Goal: Check status: Check status

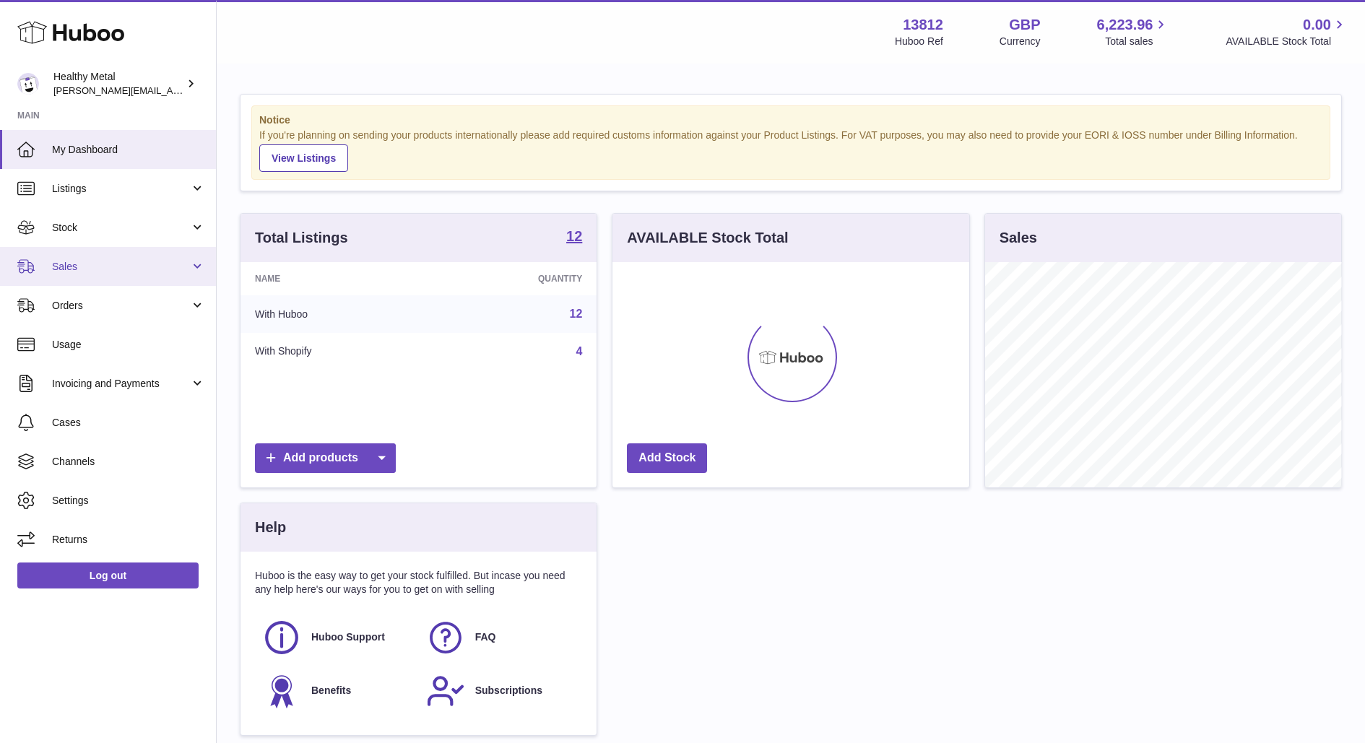
scroll to position [225, 356]
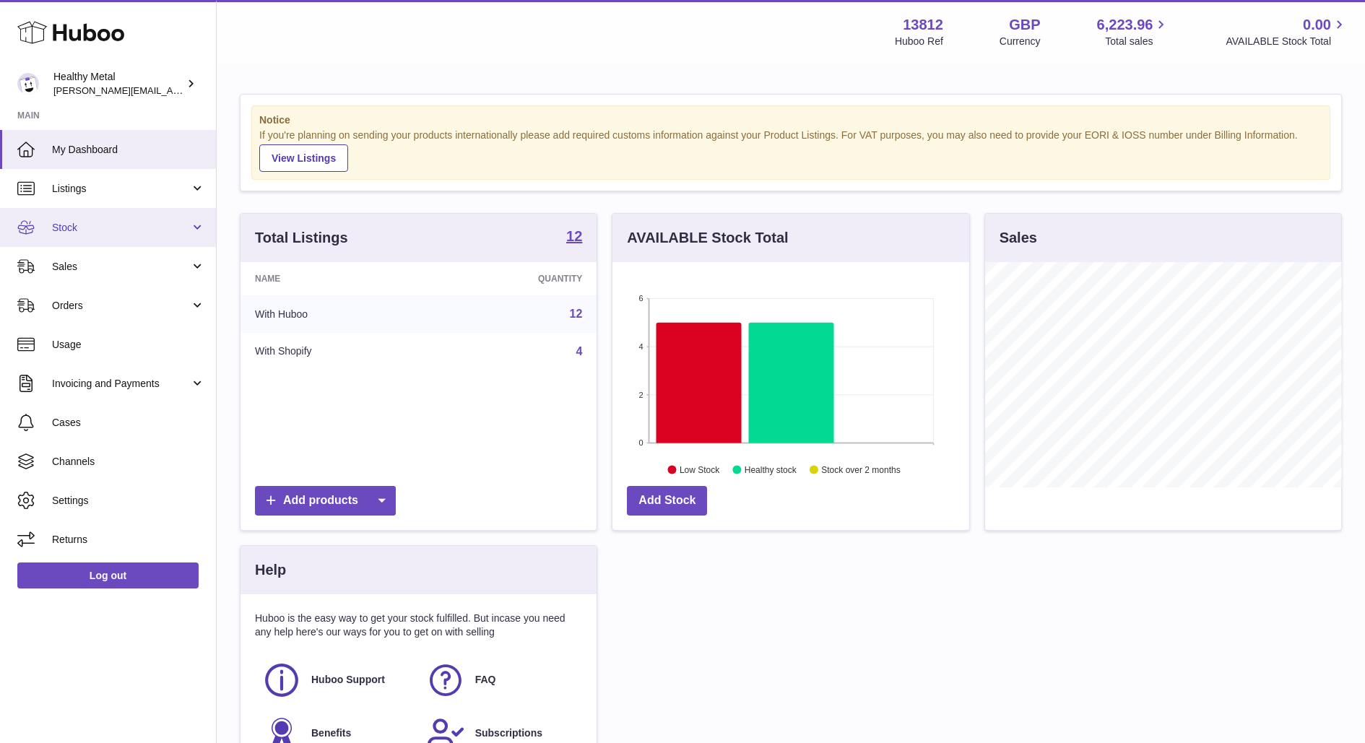
click at [173, 224] on span "Stock" at bounding box center [121, 228] width 138 height 14
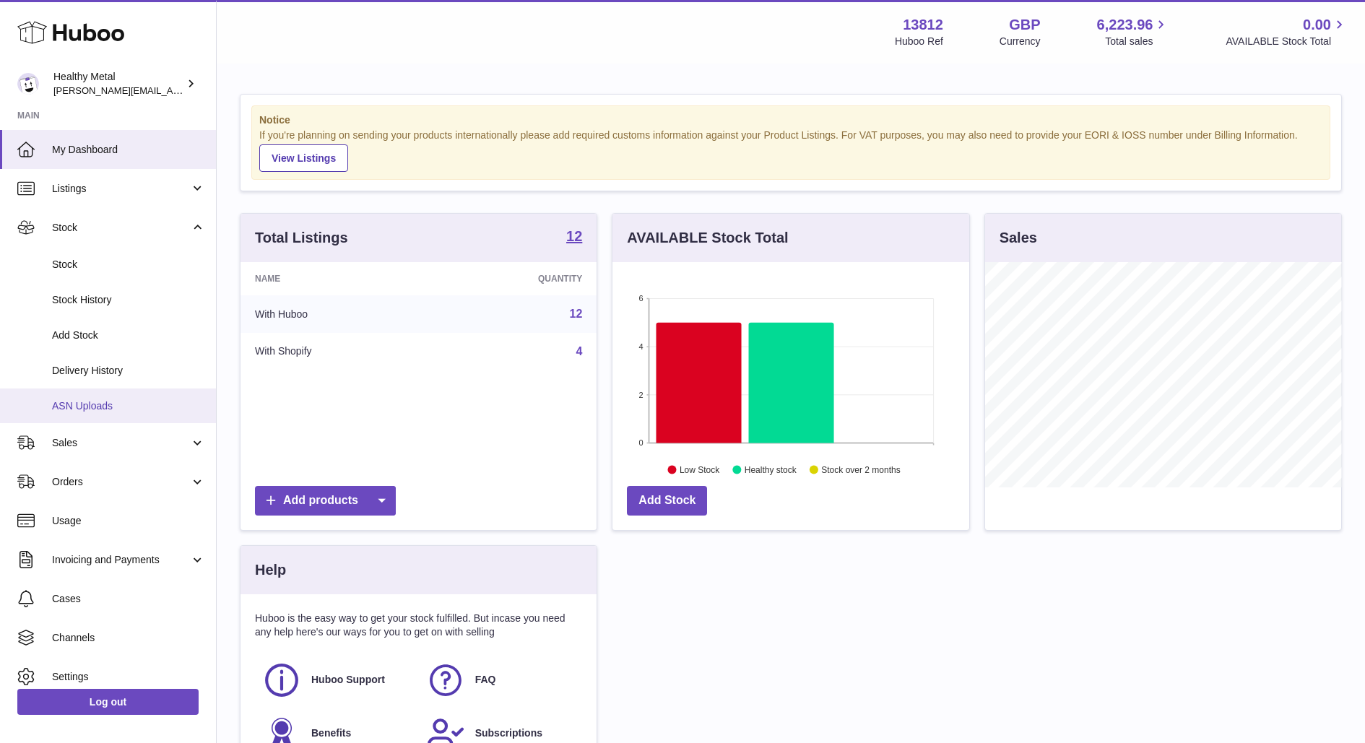
click at [69, 408] on span "ASN Uploads" at bounding box center [128, 406] width 153 height 14
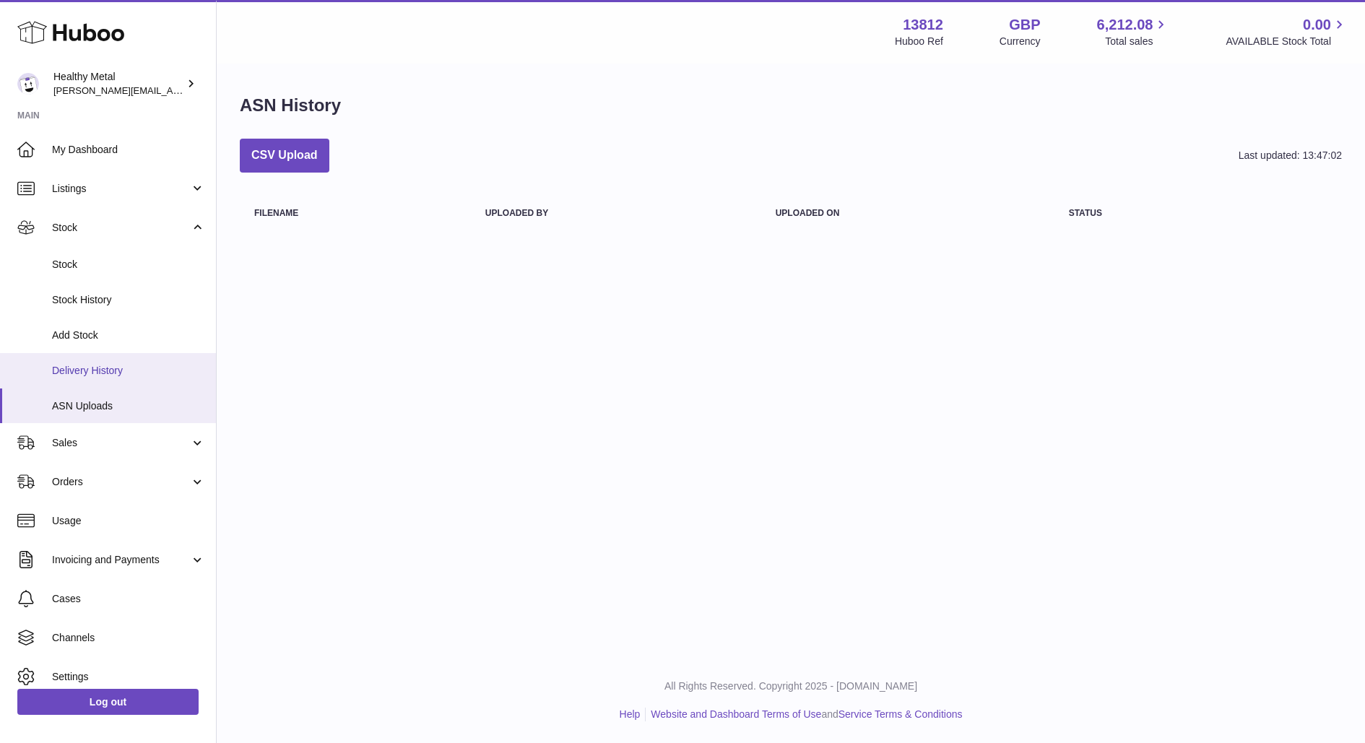
click at [119, 368] on span "Delivery History" at bounding box center [128, 371] width 153 height 14
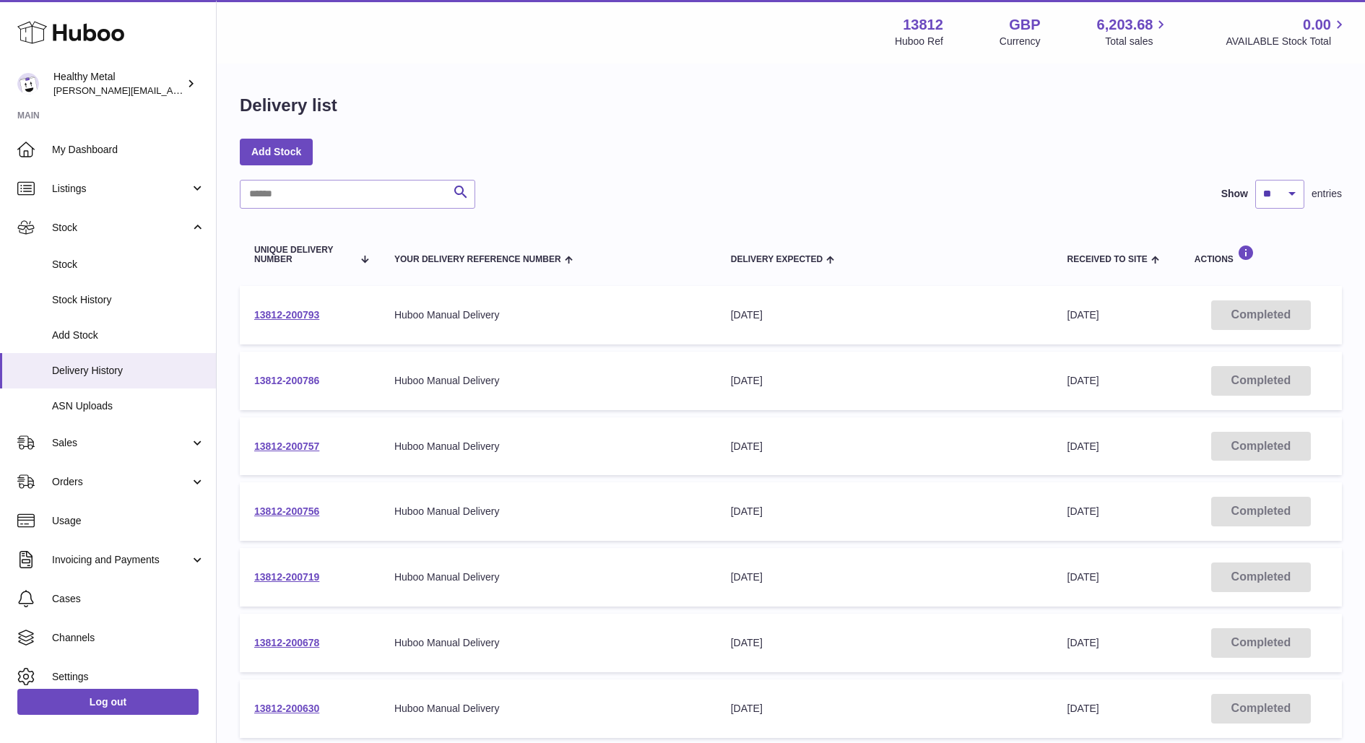
click at [264, 384] on link "13812-200786" at bounding box center [286, 381] width 65 height 12
click at [285, 308] on td "13812-200793" at bounding box center [310, 315] width 140 height 59
click at [272, 322] on td "13812-200793" at bounding box center [310, 315] width 140 height 59
click at [308, 314] on link "13812-200793" at bounding box center [286, 315] width 65 height 12
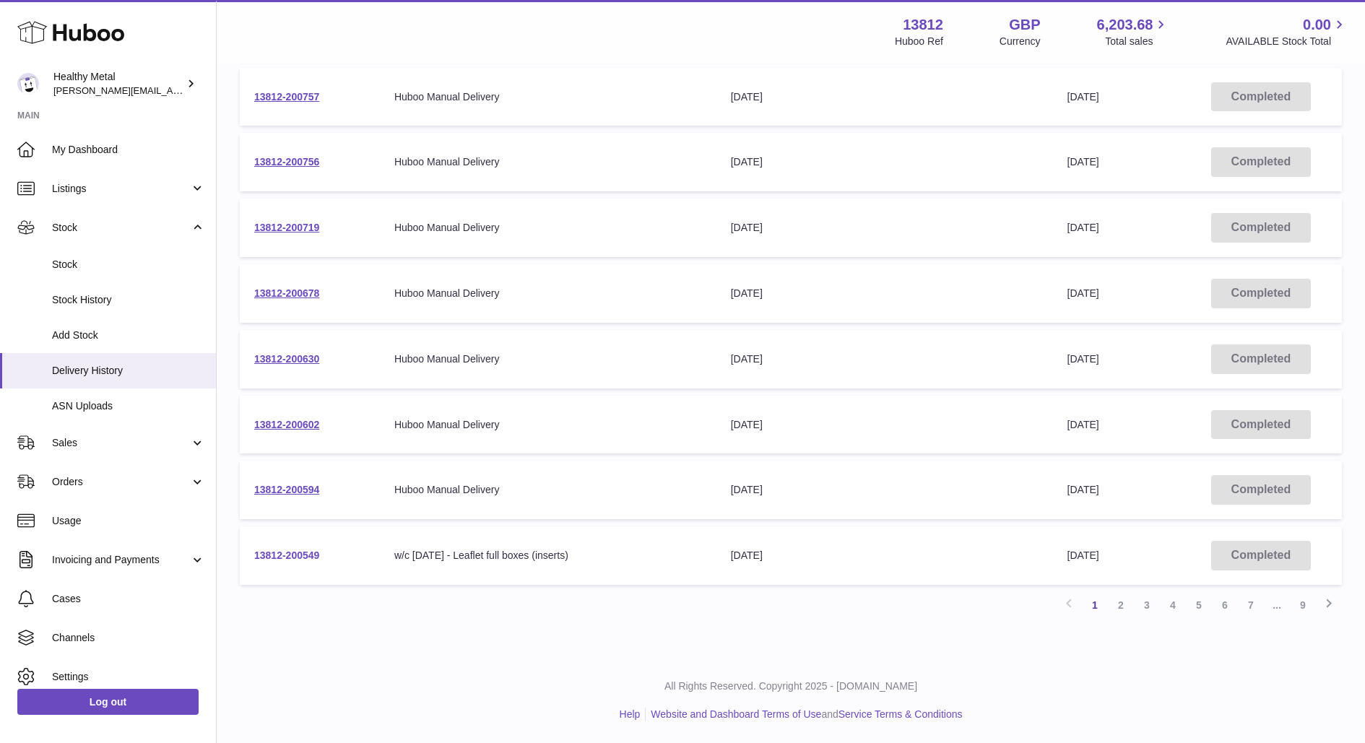
click at [287, 557] on link "13812-200549" at bounding box center [286, 556] width 65 height 12
click at [1118, 608] on link "2" at bounding box center [1121, 605] width 26 height 26
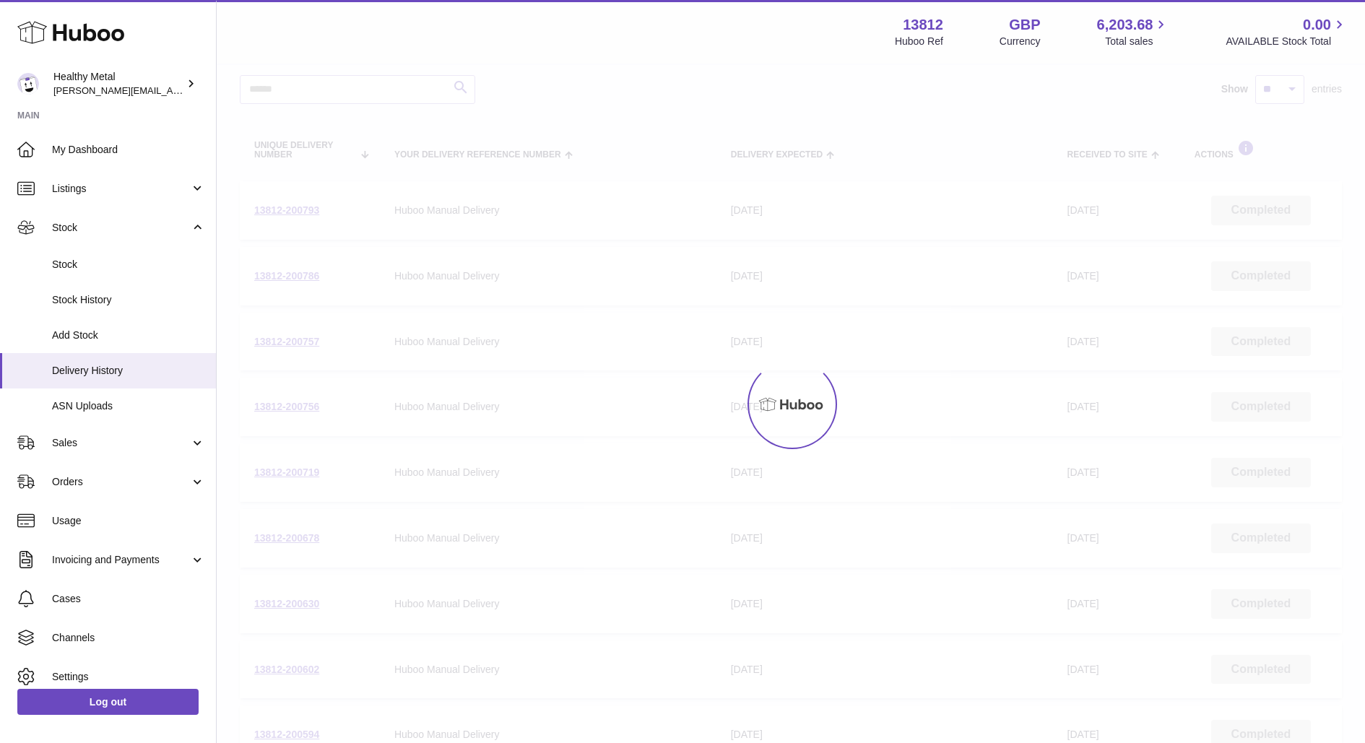
scroll to position [65, 0]
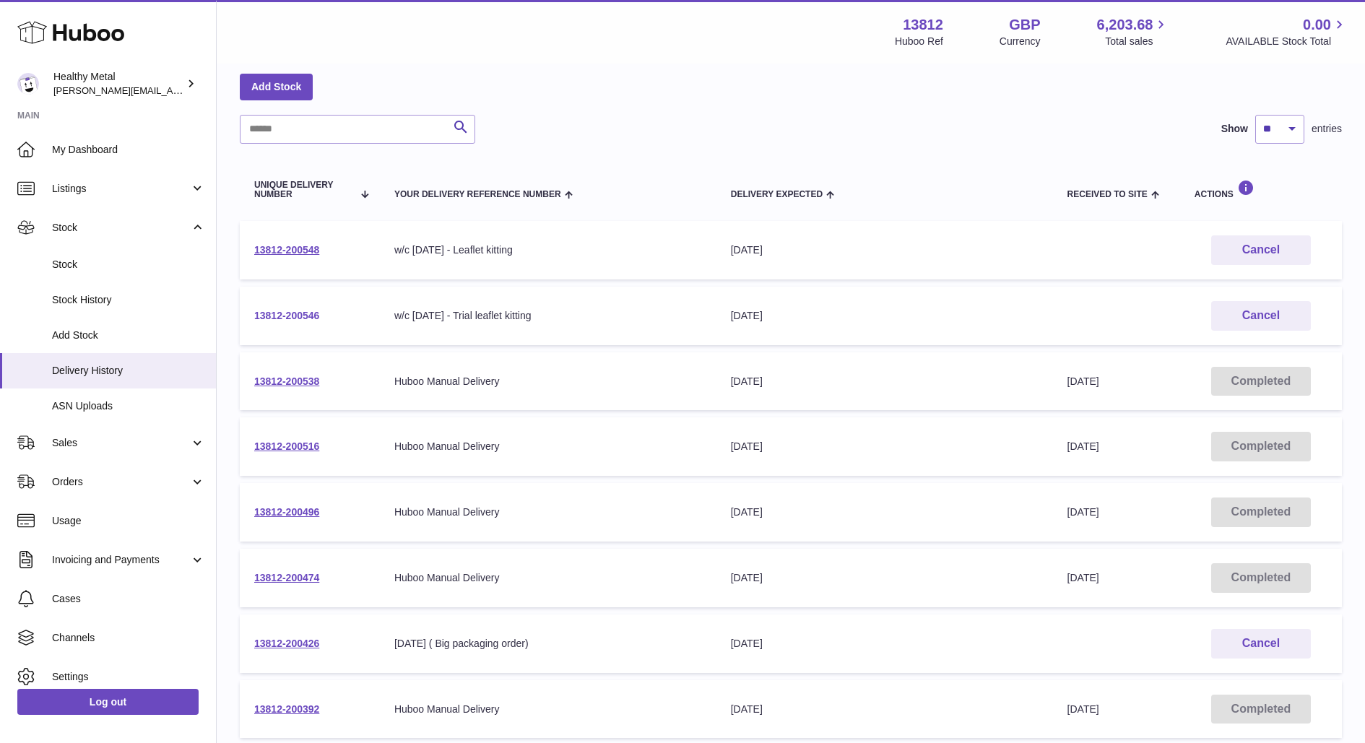
click at [280, 319] on link "13812-200546" at bounding box center [286, 316] width 65 height 12
click at [113, 147] on span "My Dashboard" at bounding box center [128, 150] width 153 height 14
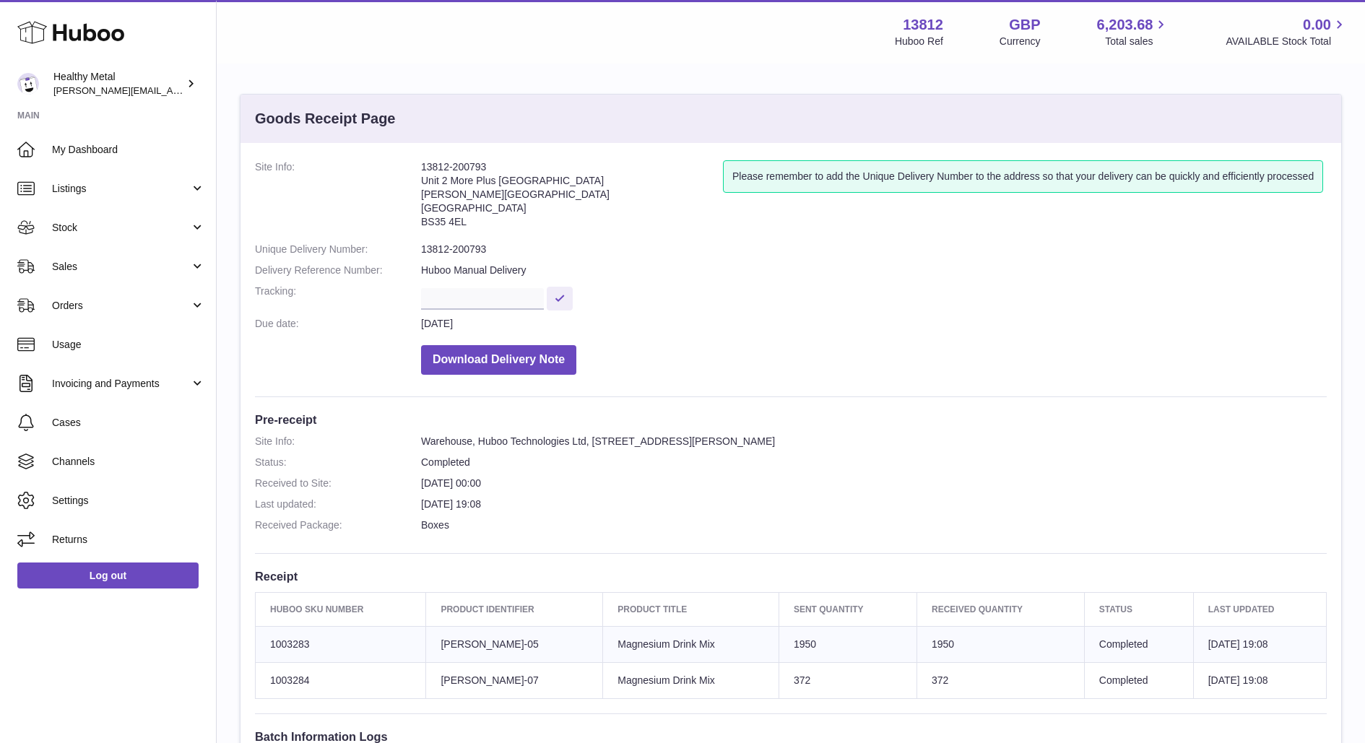
drag, startPoint x: 796, startPoint y: 472, endPoint x: 1133, endPoint y: 569, distance: 350.3
click at [1133, 569] on div "Site Info: 13812-200793 Unit 2 More Plus Central Park Hudson Ave Severn Beach B…" at bounding box center [791, 517] width 1101 height 748
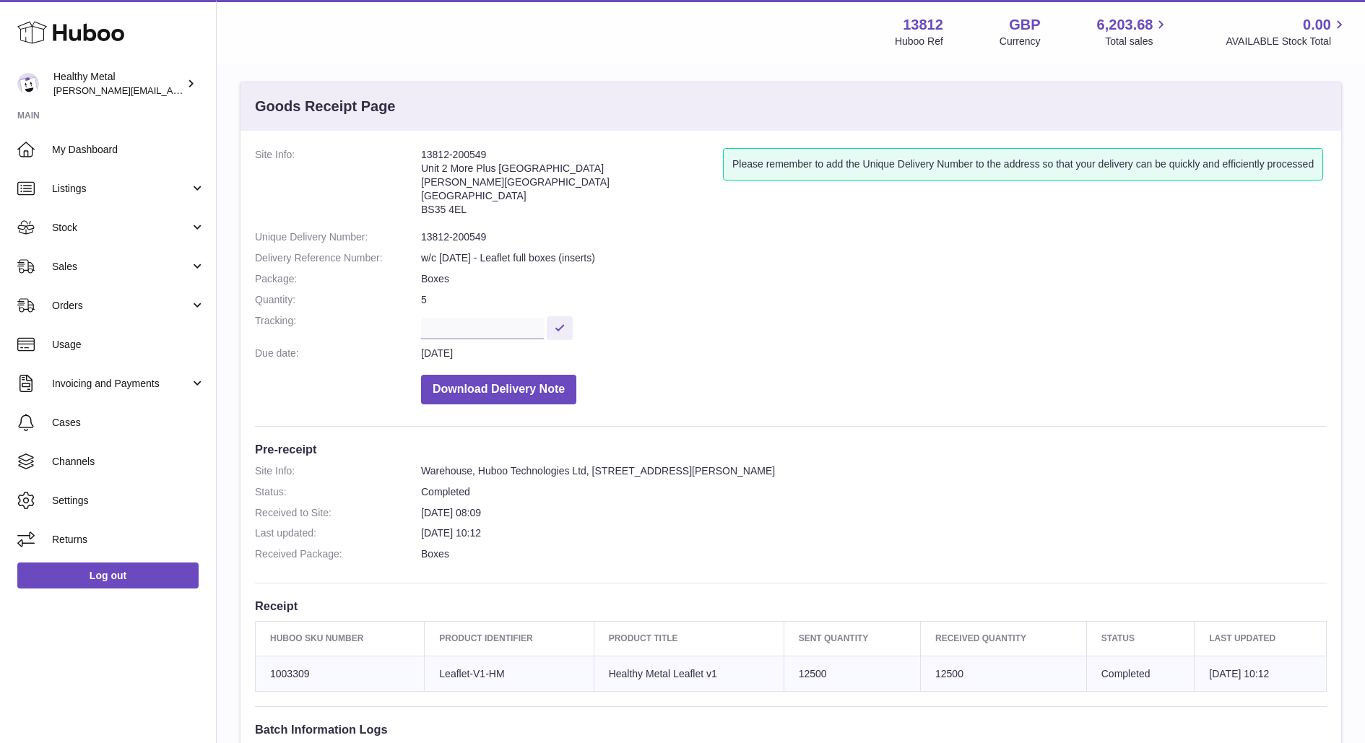
scroll to position [59, 0]
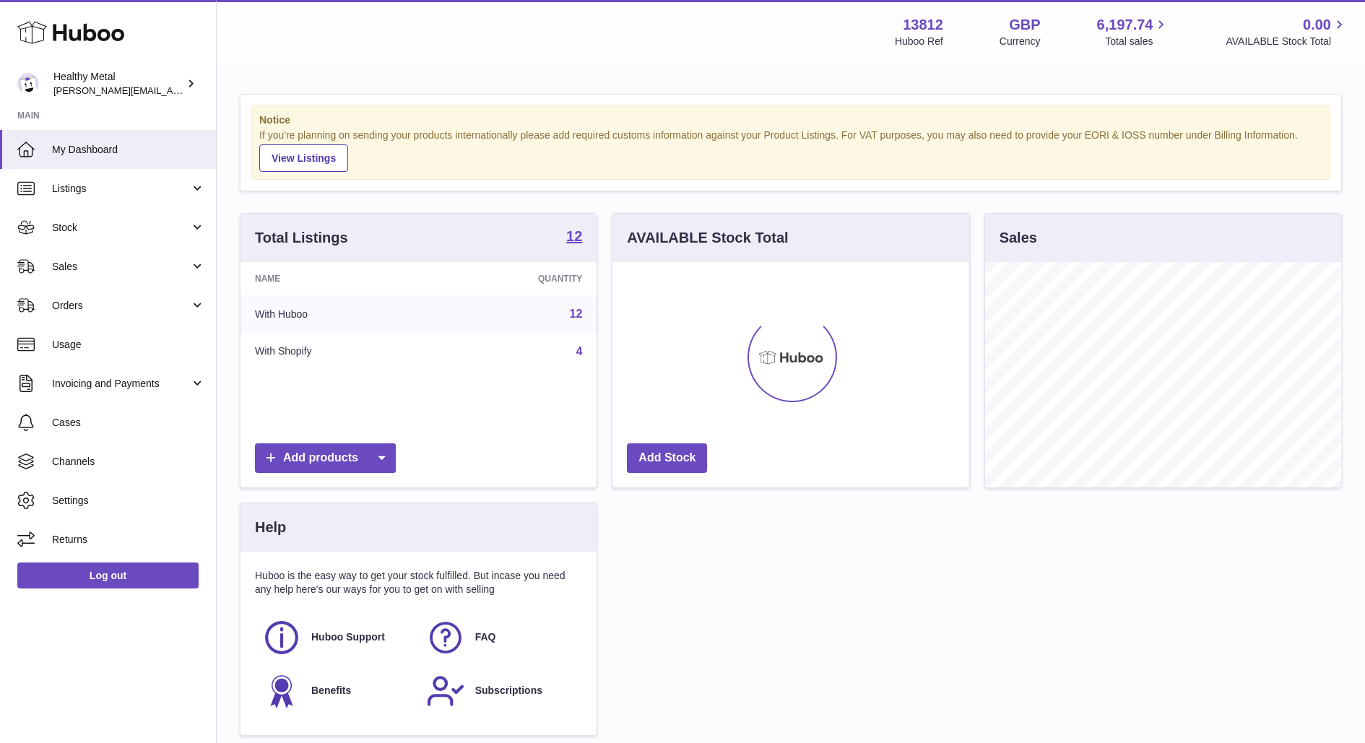
scroll to position [225, 356]
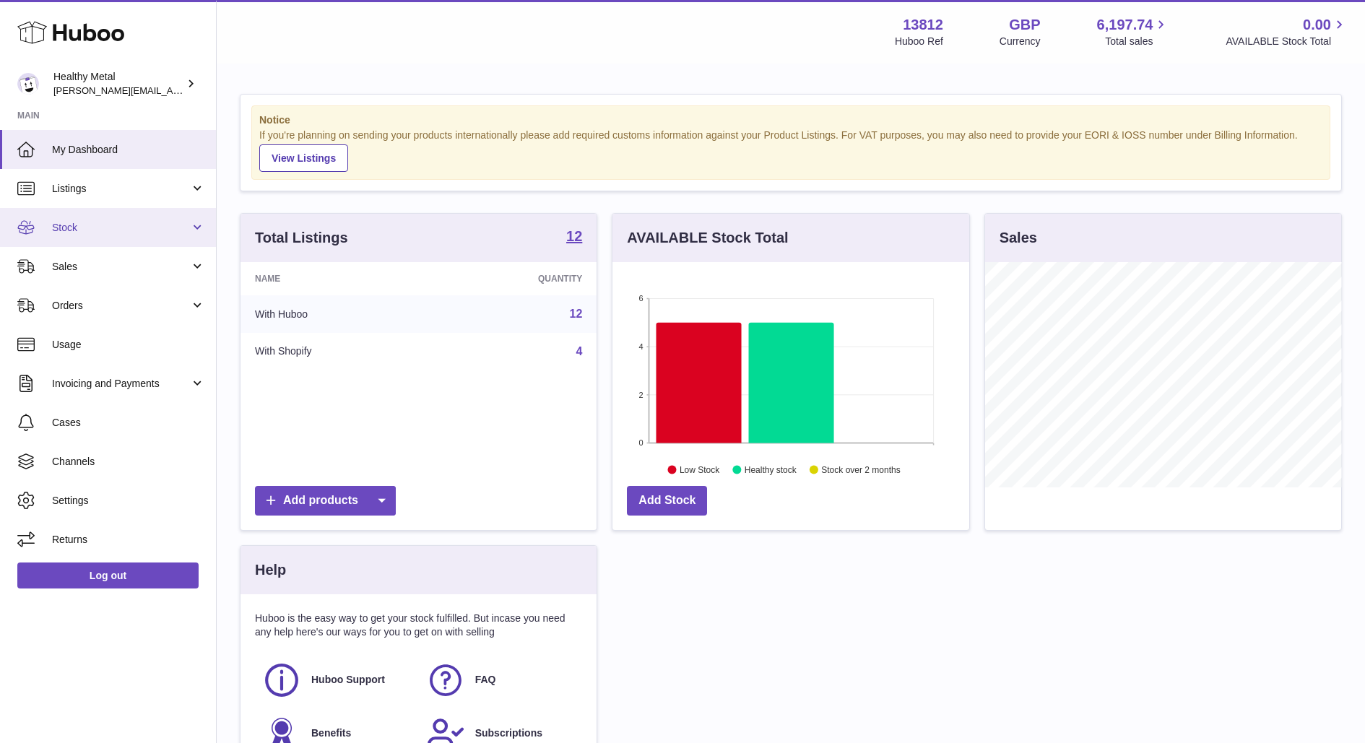
click at [168, 212] on link "Stock" at bounding box center [108, 227] width 216 height 39
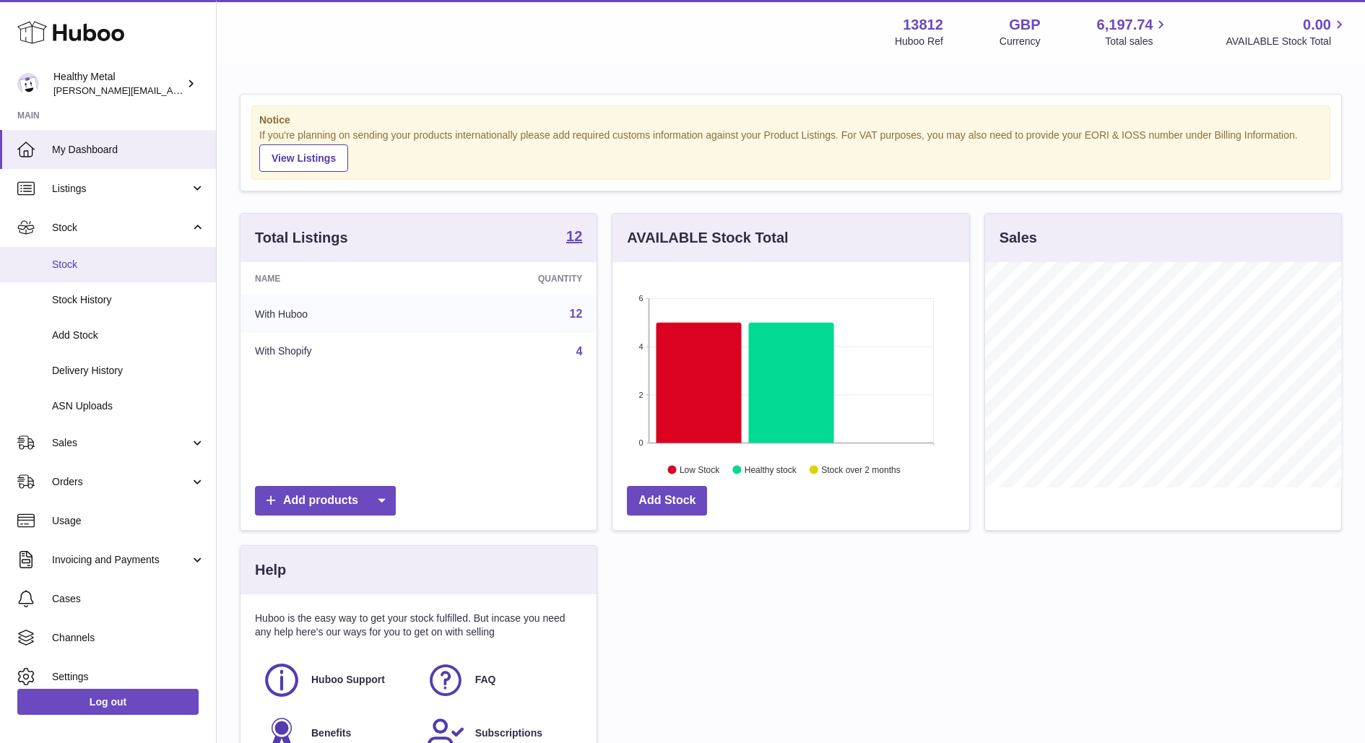
click at [80, 272] on link "Stock" at bounding box center [108, 264] width 216 height 35
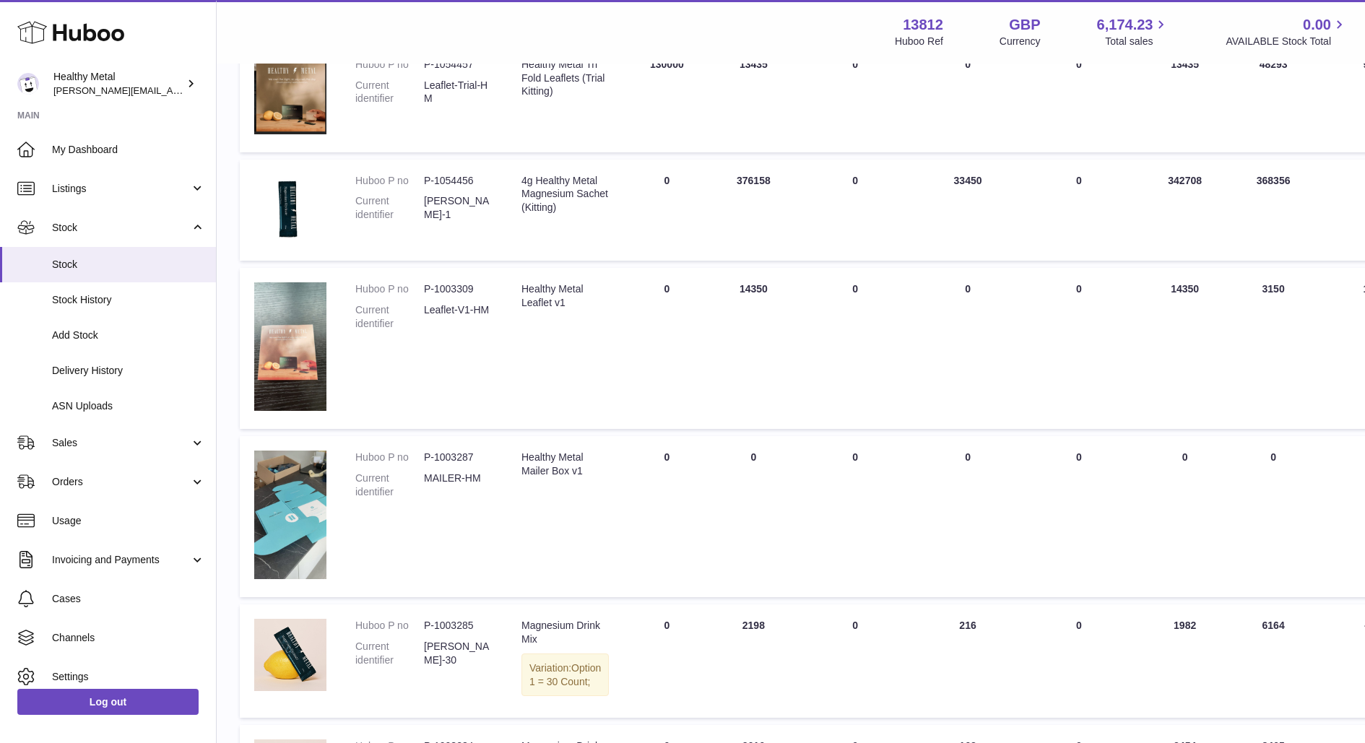
scroll to position [973, 0]
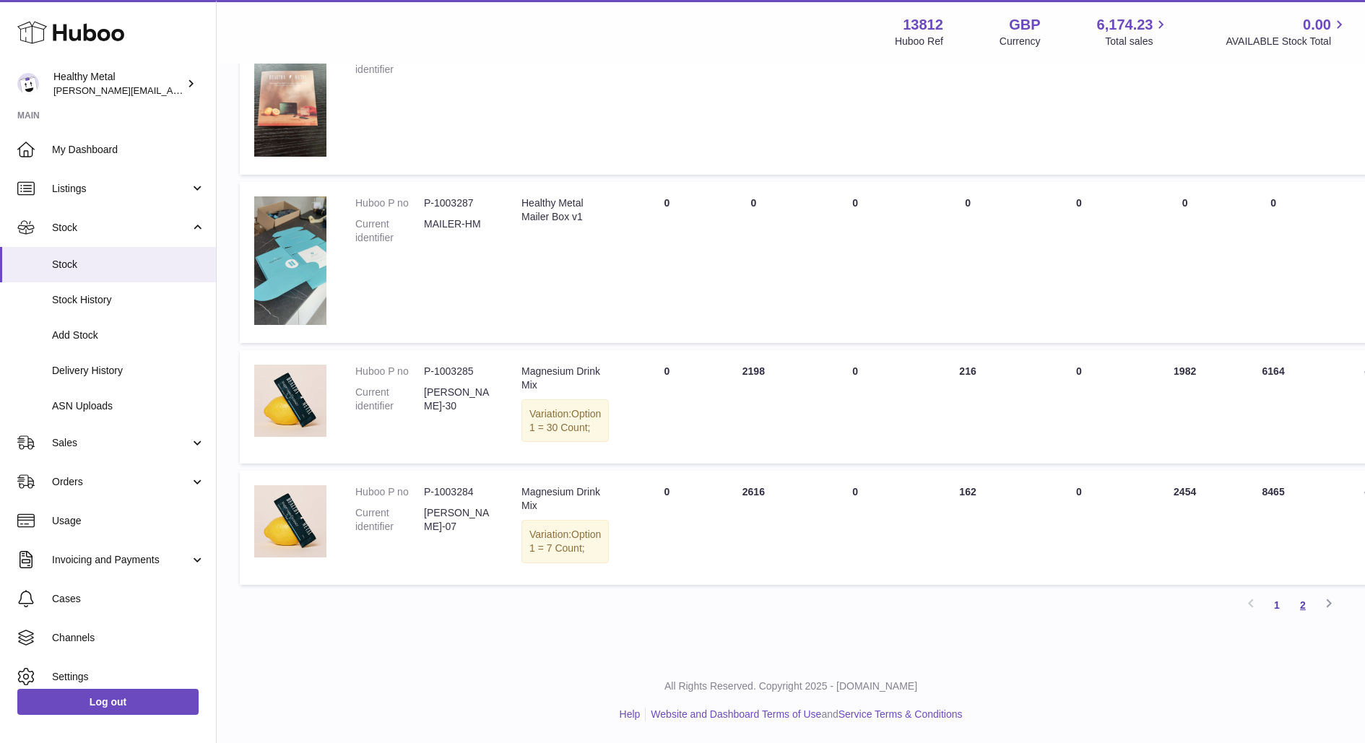
click at [1306, 611] on link "2" at bounding box center [1303, 605] width 26 height 26
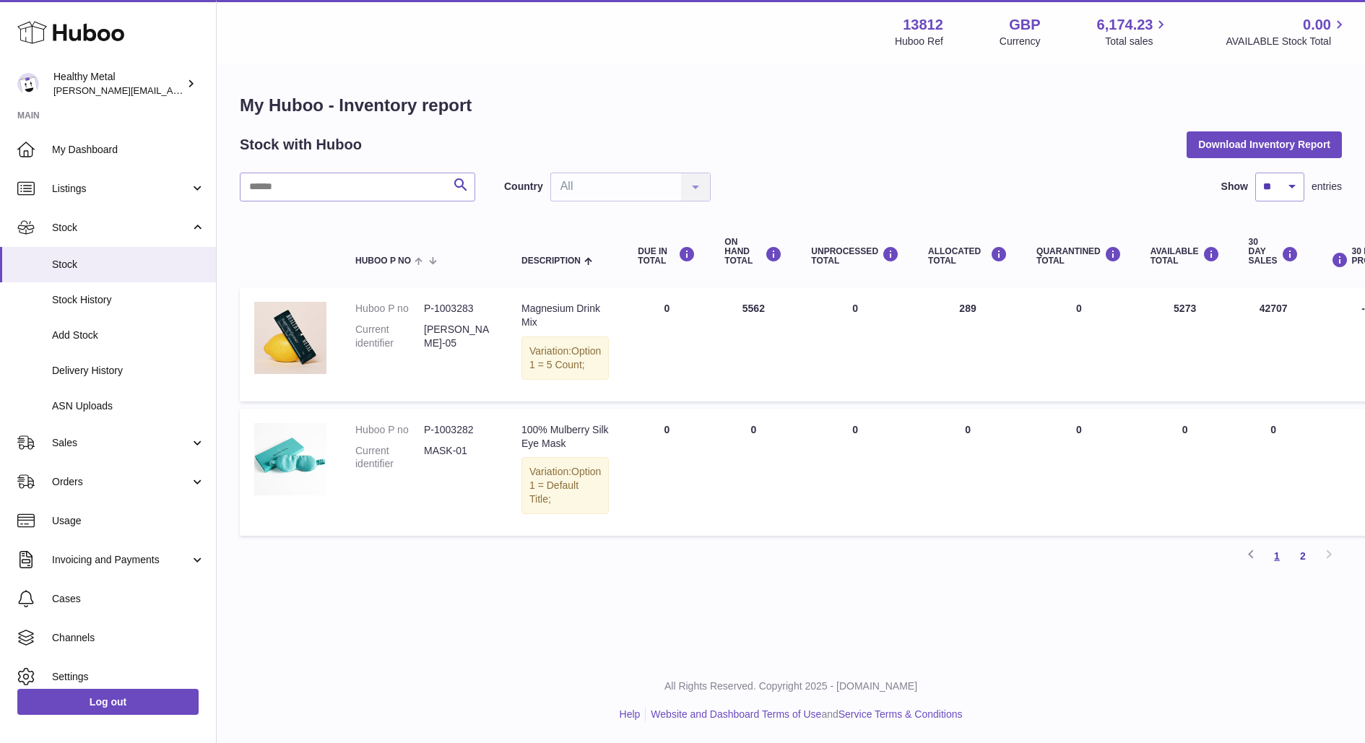
click at [1282, 569] on link "1" at bounding box center [1277, 556] width 26 height 26
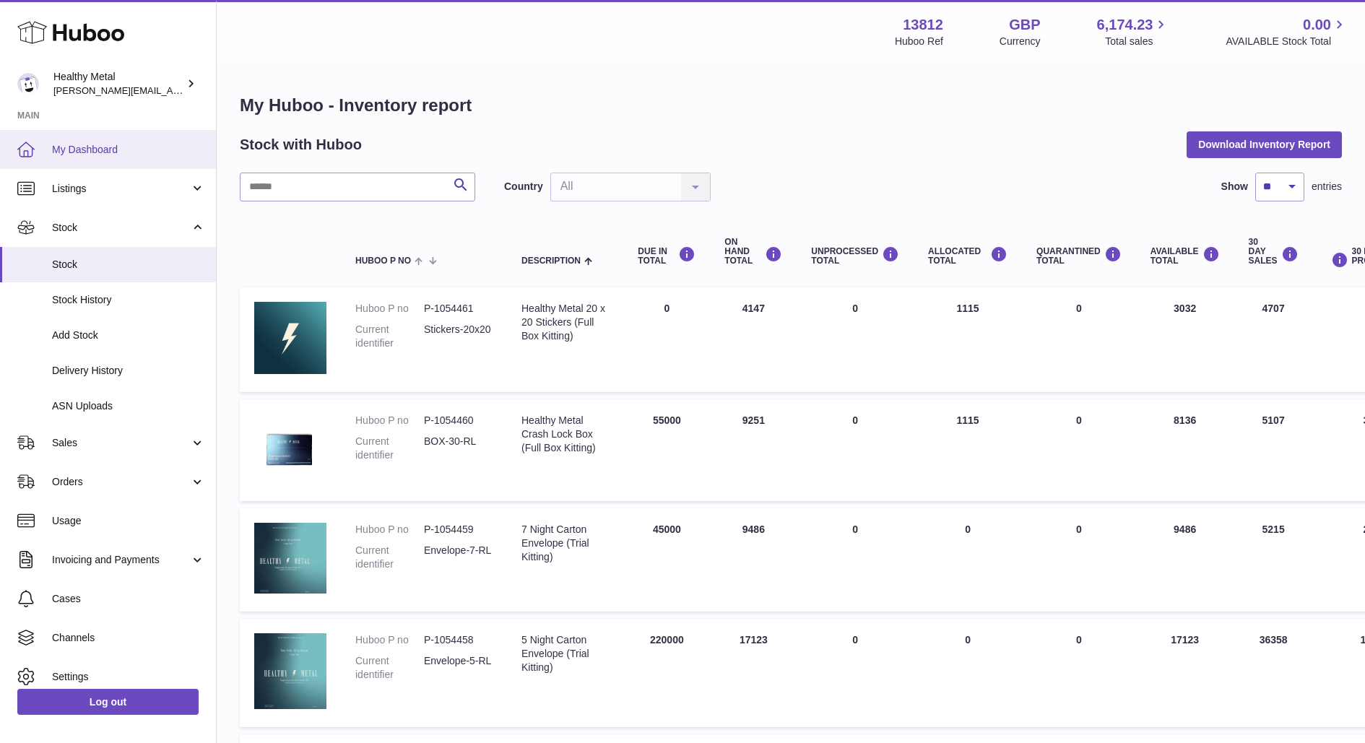
click at [62, 139] on link "My Dashboard" at bounding box center [108, 149] width 216 height 39
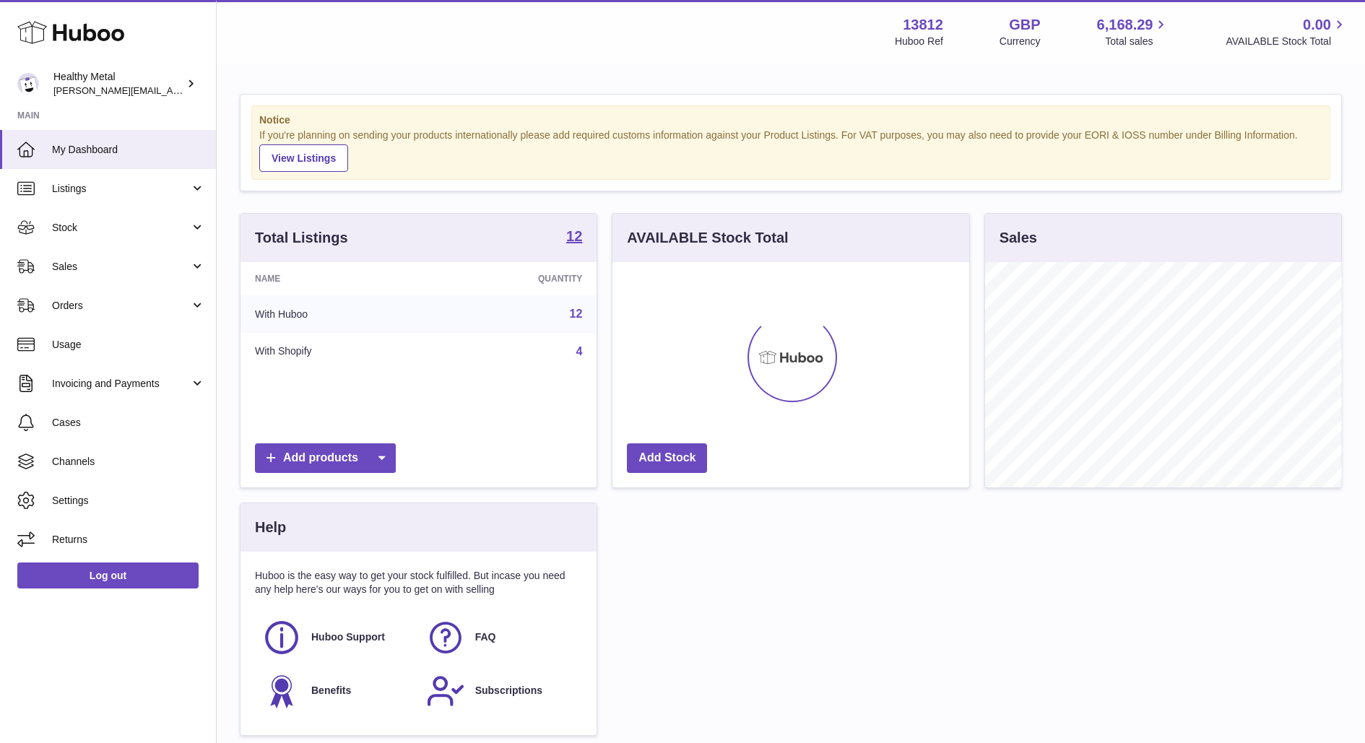
scroll to position [225, 356]
